Goal: Check status: Check status

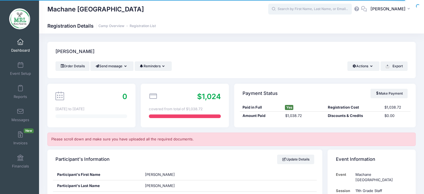
click at [300, 11] on input "text" at bounding box center [310, 9] width 84 height 11
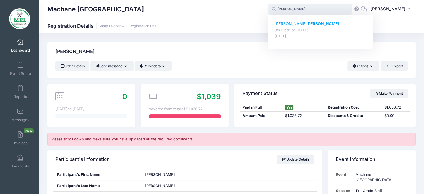
click at [292, 23] on p "[PERSON_NAME]" at bounding box center [320, 24] width 92 height 6
type input "[PERSON_NAME] (9th Grade, [DATE])"
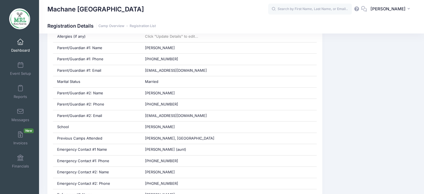
scroll to position [265, 0]
